Goal: Information Seeking & Learning: Learn about a topic

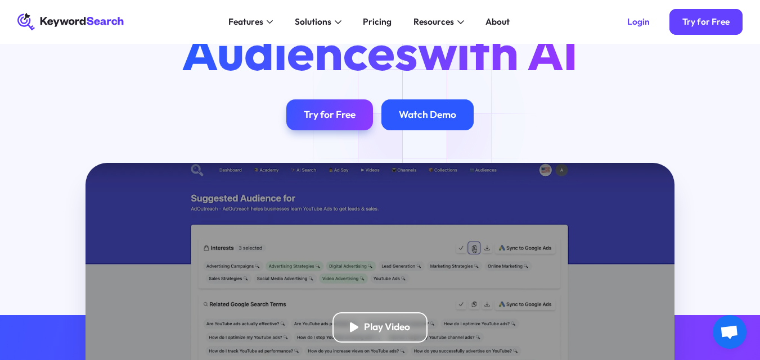
click at [423, 121] on div "Watch Demo" at bounding box center [427, 115] width 57 height 12
